Goal: Information Seeking & Learning: Check status

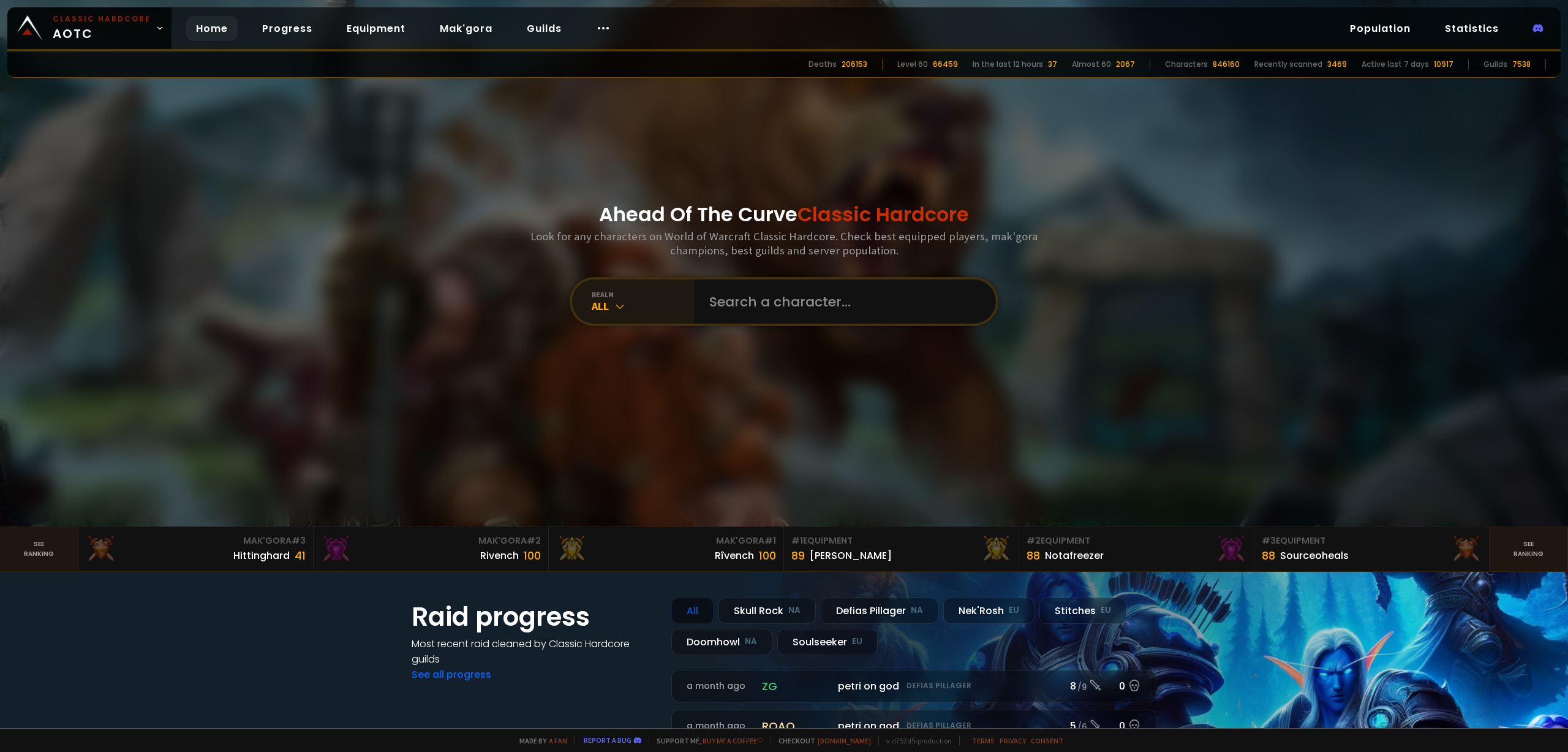
click at [614, 303] on icon at bounding box center [619, 306] width 12 height 12
click at [592, 303] on div "All" at bounding box center [644, 306] width 103 height 14
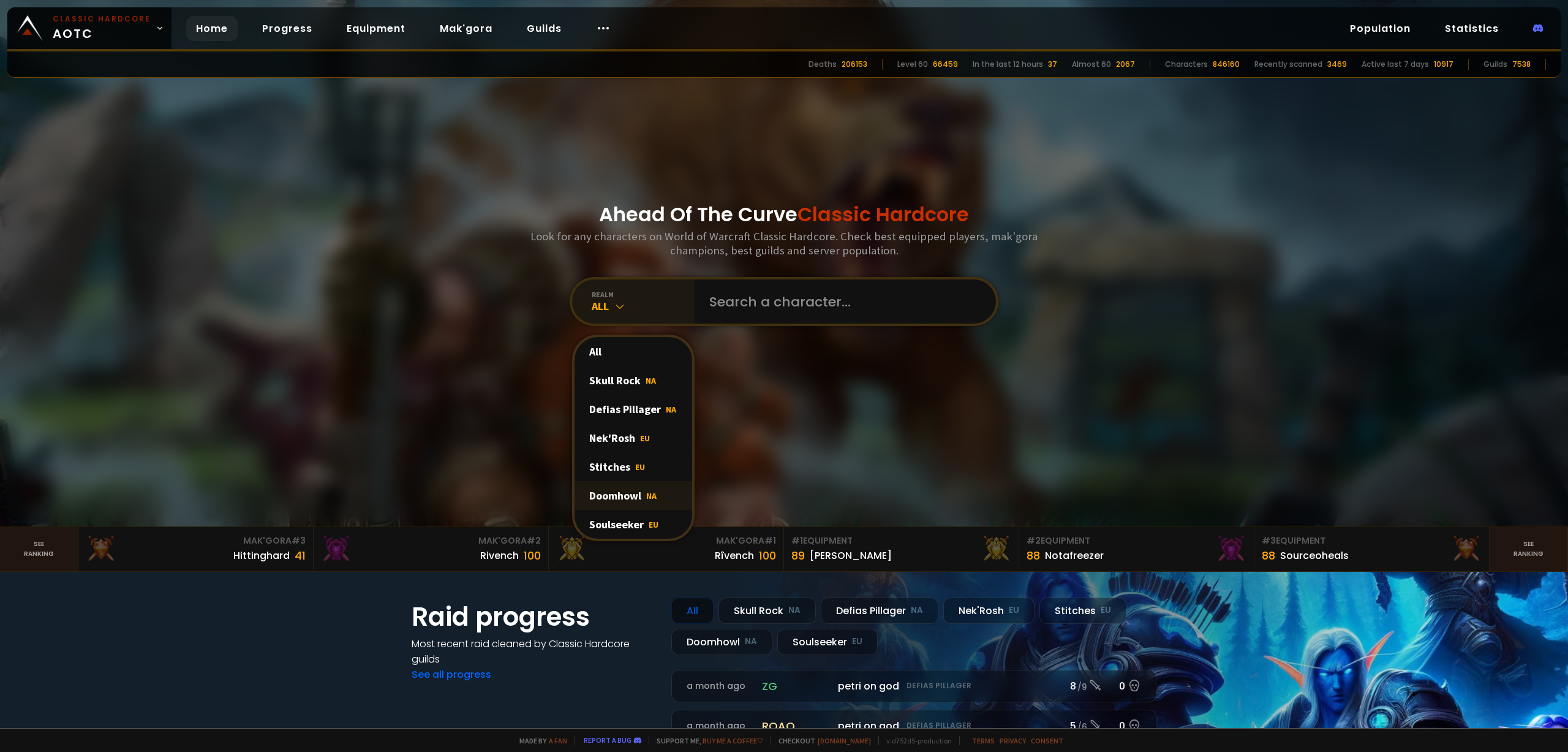
click at [624, 502] on div "Doomhowl NA" at bounding box center [633, 496] width 118 height 29
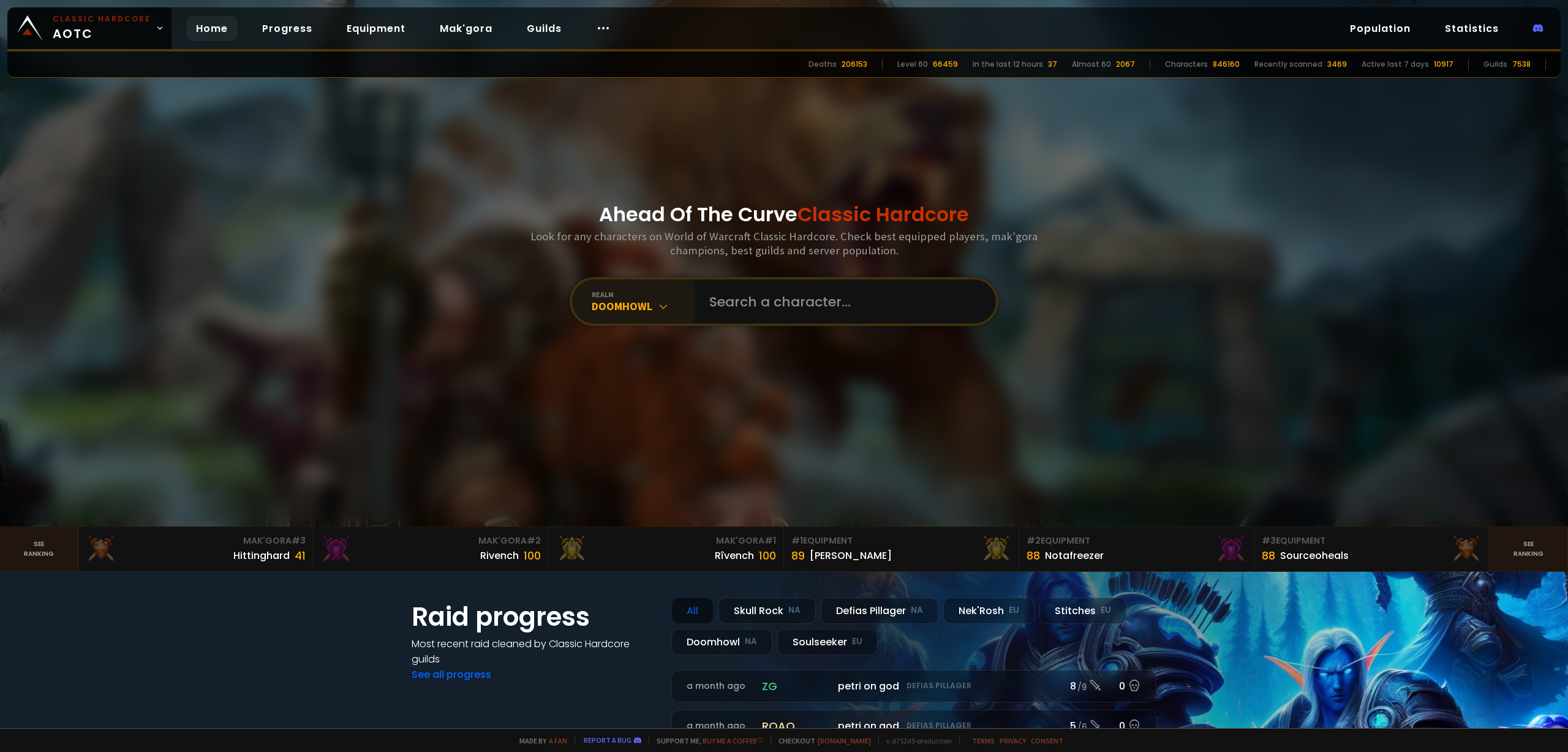
click at [704, 449] on div "Ahead Of The Curve Classic Hardcore Look for any characters on World of Warcraf…" at bounding box center [784, 263] width 738 height 526
click at [278, 25] on link "Progress" at bounding box center [287, 28] width 70 height 25
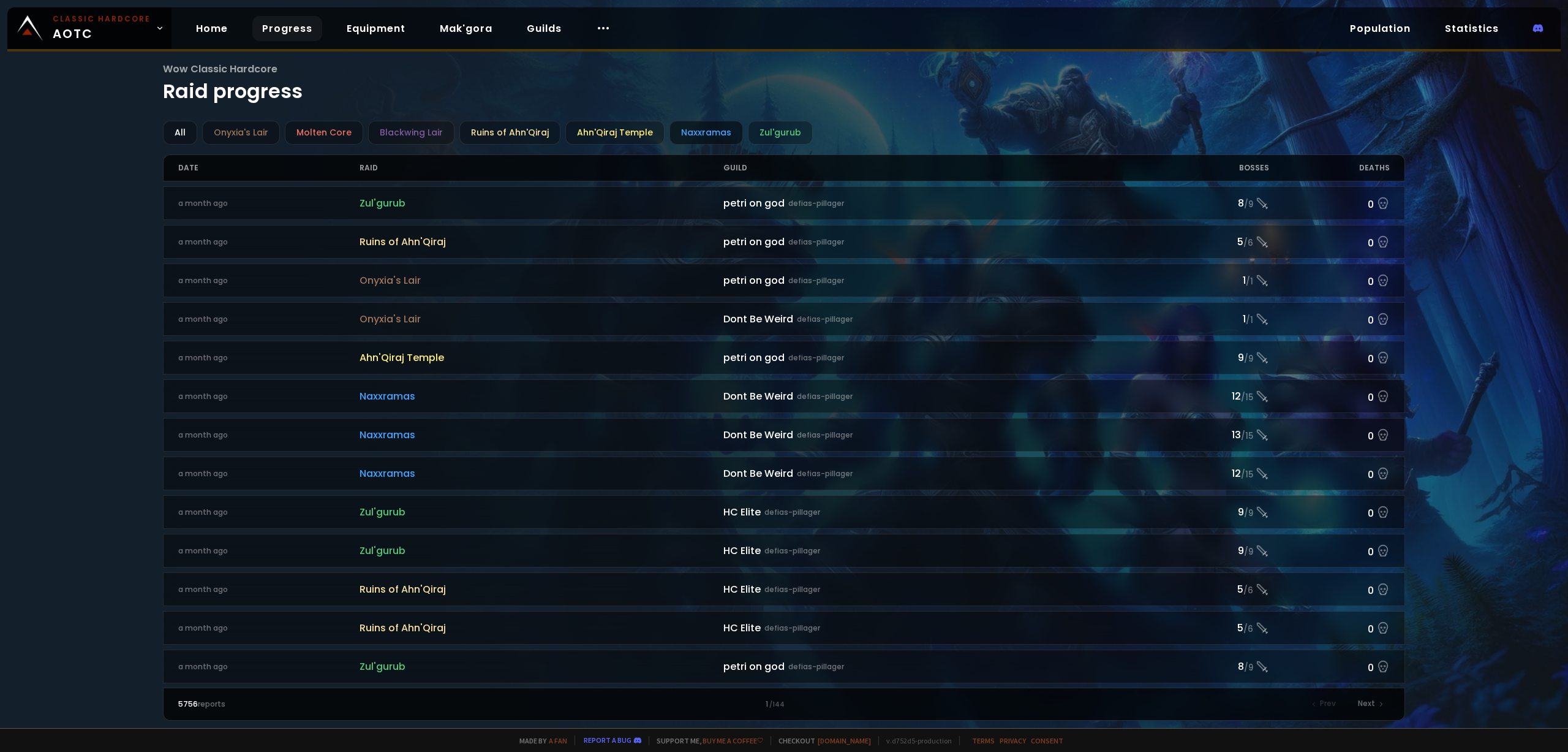
click at [681, 131] on div "Naxxramas" at bounding box center [706, 132] width 74 height 24
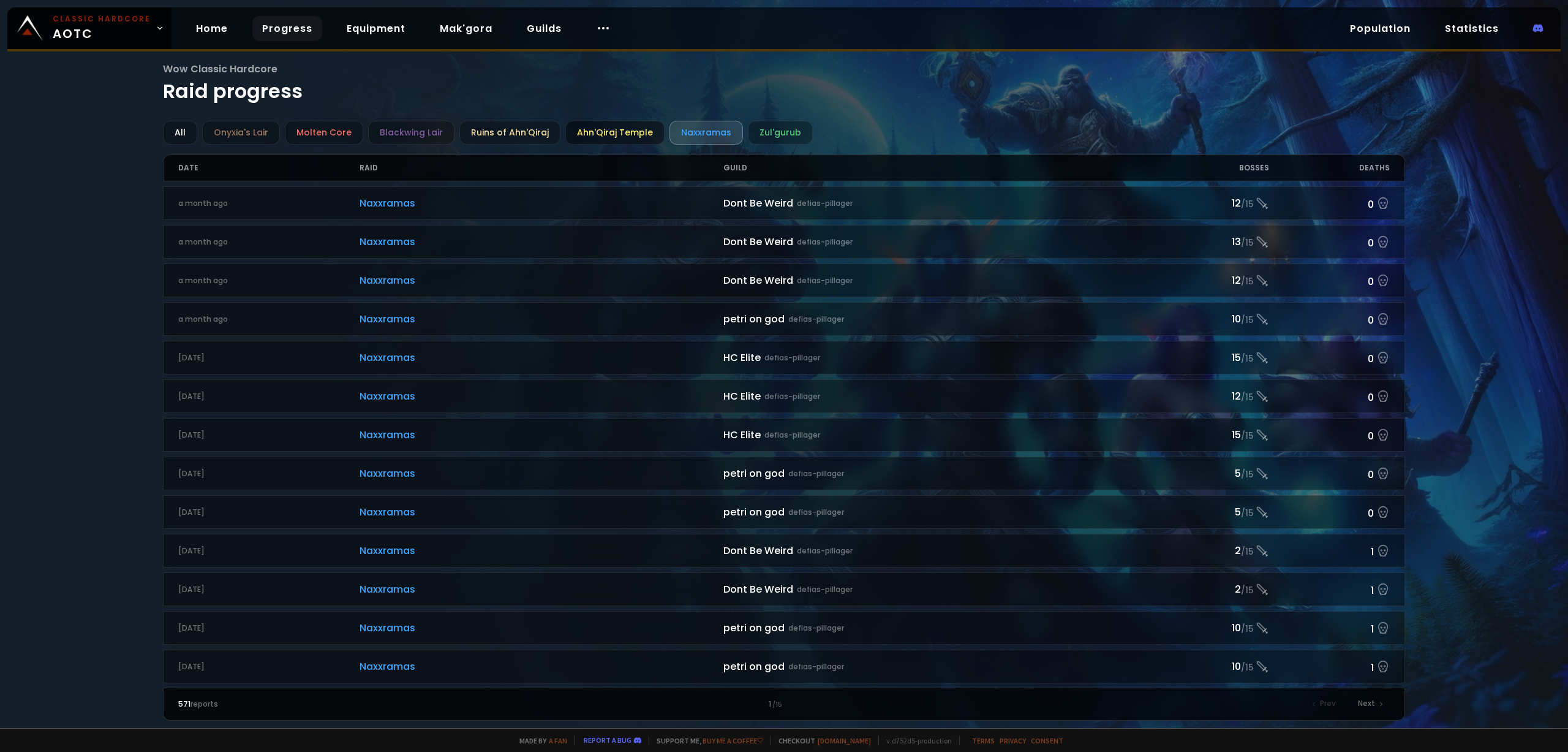
click at [591, 127] on div "Ahn'Qiraj Temple" at bounding box center [614, 132] width 99 height 24
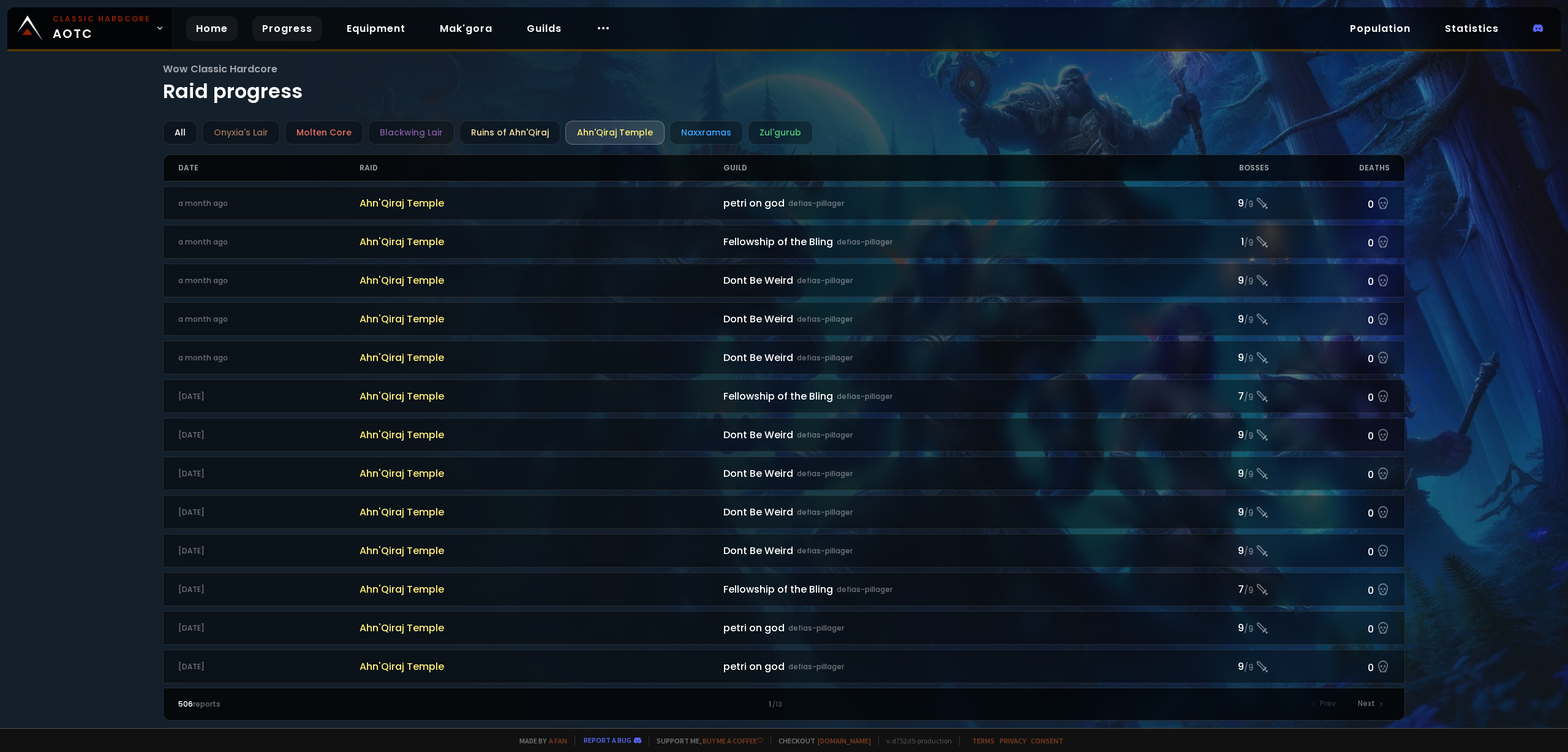
click at [197, 32] on link "Home" at bounding box center [212, 28] width 52 height 25
